Goal: Task Accomplishment & Management: Use online tool/utility

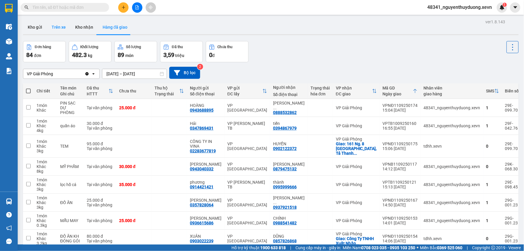
click at [55, 26] on button "Trên xe" at bounding box center [59, 27] width 24 height 14
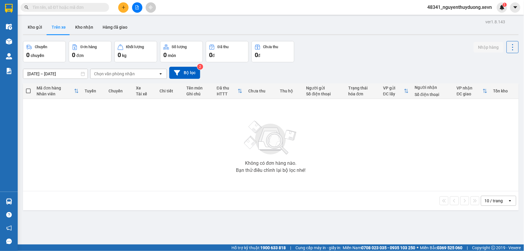
click at [470, 7] on span "48341_nguyenthuyduong.xevn" at bounding box center [460, 7] width 74 height 7
click at [443, 19] on span "Đăng xuất" at bounding box center [462, 18] width 62 height 6
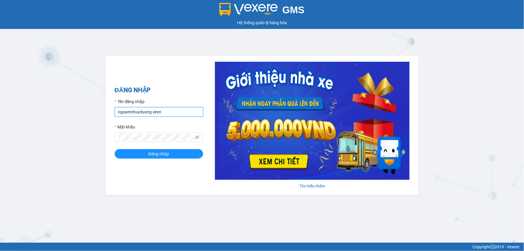
click at [181, 112] on input "nguyenthuyduong.xevn" at bounding box center [159, 111] width 88 height 9
type input "dohuyhoang.xevn"
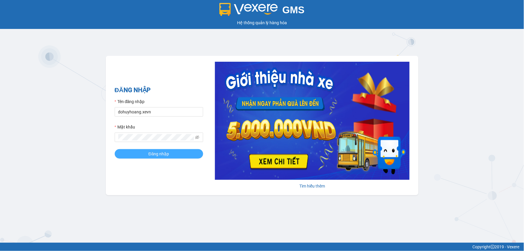
click at [176, 155] on button "Đăng nhập" at bounding box center [159, 153] width 88 height 9
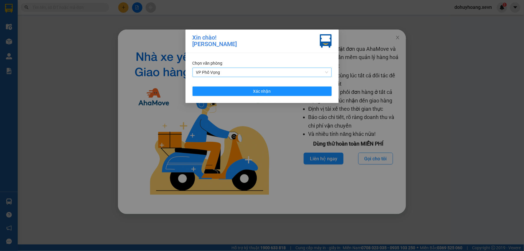
click at [239, 71] on span "VP Phố Vọng" at bounding box center [262, 72] width 132 height 9
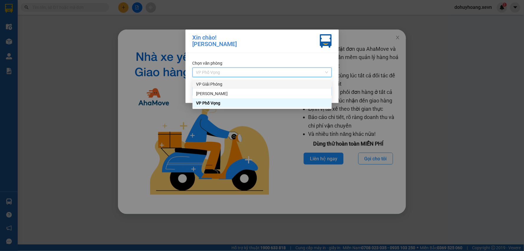
drag, startPoint x: 213, startPoint y: 88, endPoint x: 207, endPoint y: 89, distance: 6.6
click at [211, 87] on div "VP Giải Phóng" at bounding box center [262, 83] width 139 height 9
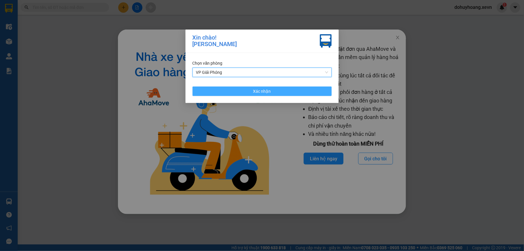
click at [213, 93] on button "Xác nhận" at bounding box center [262, 90] width 139 height 9
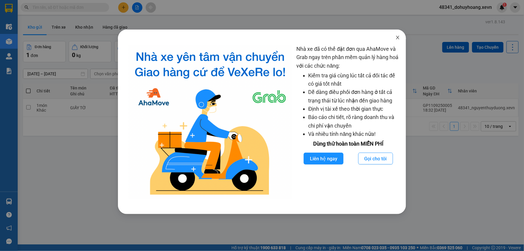
click at [390, 32] on span "Close" at bounding box center [398, 37] width 17 height 17
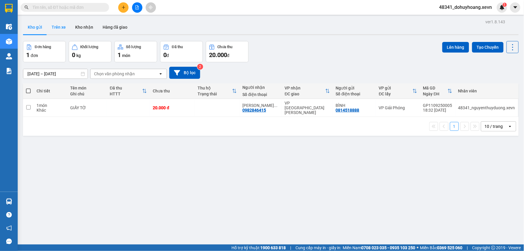
click at [59, 32] on button "Trên xe" at bounding box center [59, 27] width 24 height 14
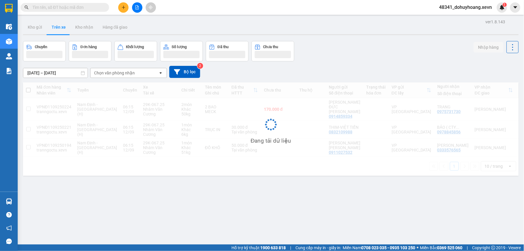
click at [130, 72] on div "Chọn văn phòng nhận" at bounding box center [114, 73] width 41 height 6
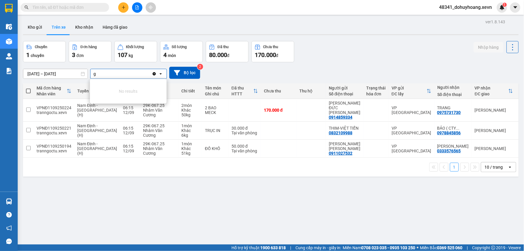
type input "gi"
